Goal: Task Accomplishment & Management: Use online tool/utility

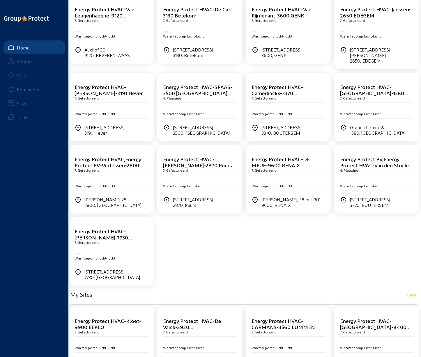
scroll to position [146, 0]
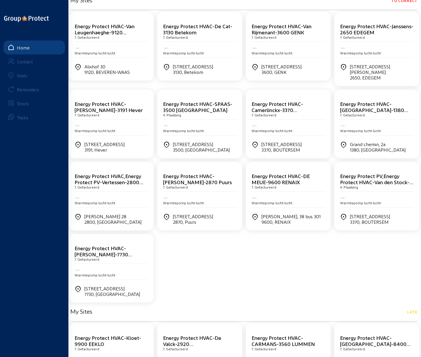
click at [19, 74] on div "Visits" at bounding box center [22, 76] width 10 height 6
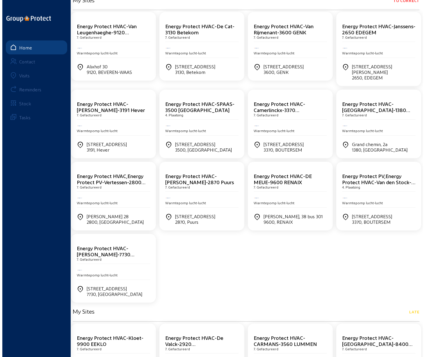
scroll to position [0, 0]
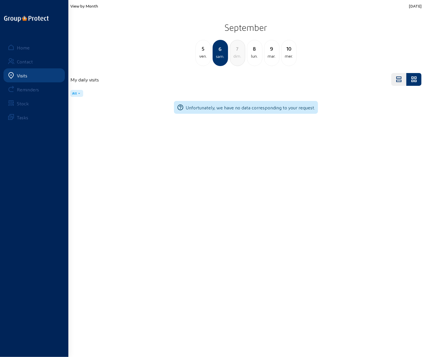
click at [257, 52] on div "8" at bounding box center [254, 49] width 15 height 8
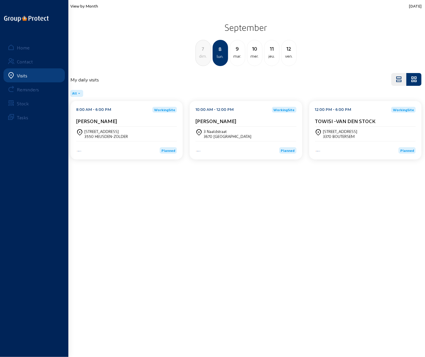
click at [101, 134] on div "3550 HEUSDEN-ZOLDER" at bounding box center [106, 136] width 44 height 5
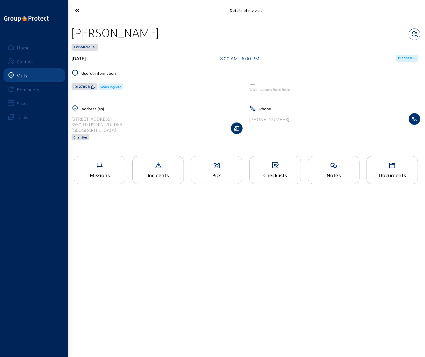
click at [96, 173] on div "Missions" at bounding box center [99, 175] width 51 height 6
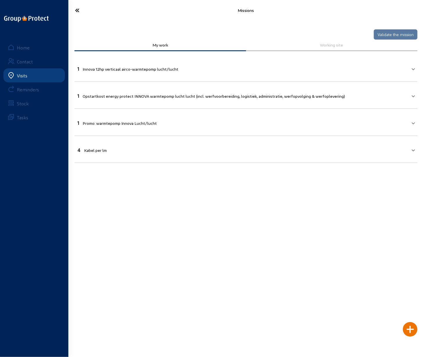
click at [75, 10] on icon at bounding box center [96, 10] width 49 height 10
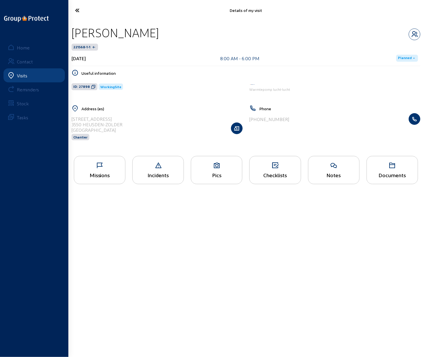
click at [76, 10] on icon at bounding box center [96, 10] width 49 height 10
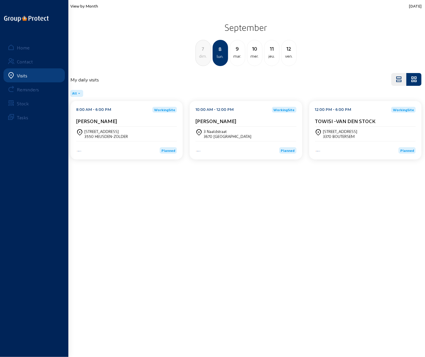
click at [262, 127] on div "[GEOGRAPHIC_DATA][STREET_ADDRESS]" at bounding box center [246, 134] width 101 height 15
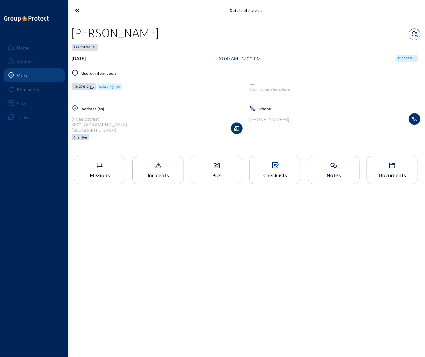
click at [93, 172] on div "Missions" at bounding box center [99, 175] width 51 height 6
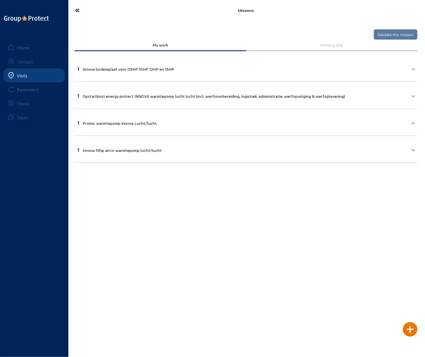
click at [77, 9] on icon at bounding box center [96, 10] width 49 height 10
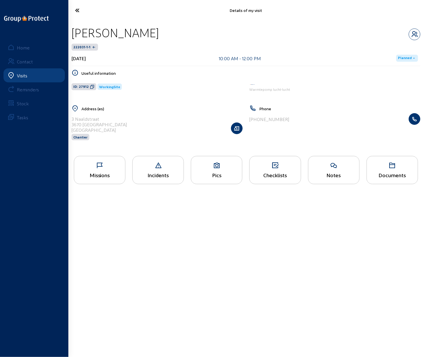
click at [77, 10] on icon at bounding box center [96, 10] width 49 height 10
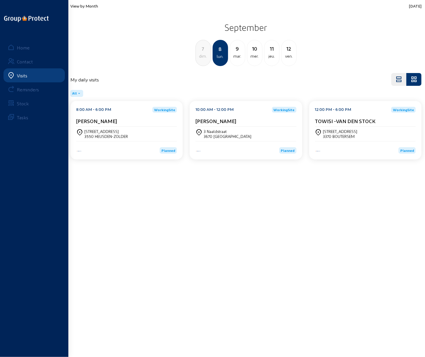
click at [346, 130] on div "[STREET_ADDRESS]" at bounding box center [340, 131] width 34 height 5
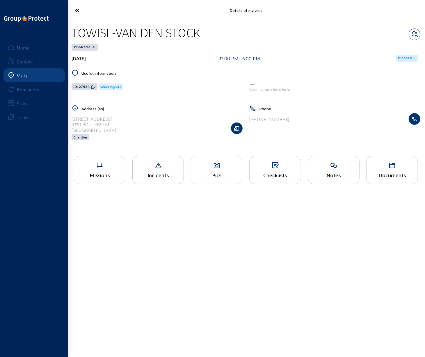
click at [100, 165] on icon at bounding box center [99, 165] width 51 height 7
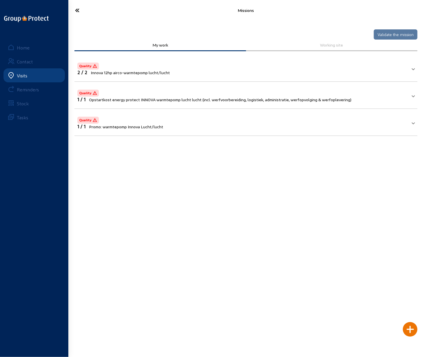
click at [76, 10] on icon at bounding box center [96, 10] width 49 height 10
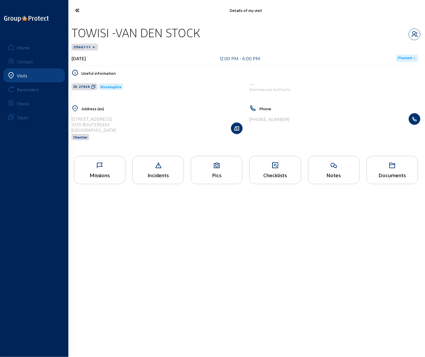
click at [76, 10] on icon at bounding box center [96, 10] width 49 height 10
